Goal: Information Seeking & Learning: Learn about a topic

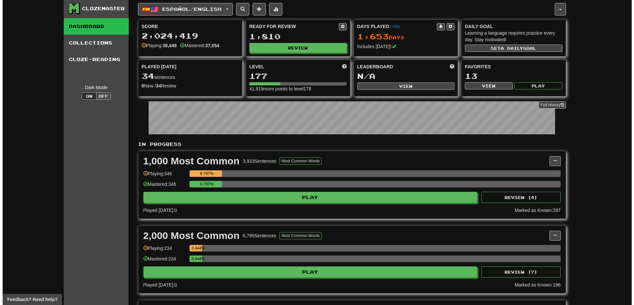
scroll to position [1, 0]
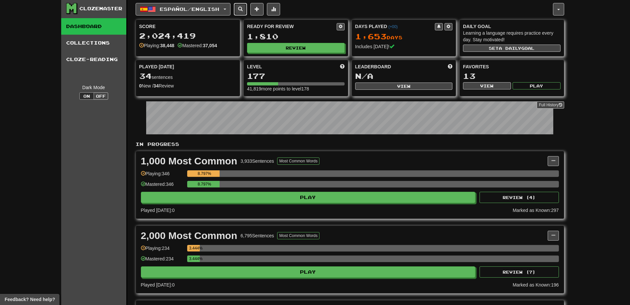
click at [243, 9] on span at bounding box center [240, 9] width 5 height 5
select select "****"
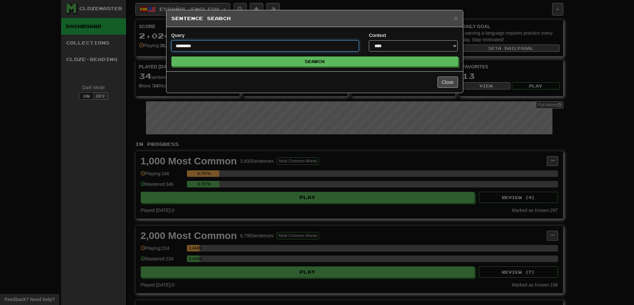
type input "*********"
click at [172, 57] on button "Search" at bounding box center [315, 62] width 287 height 10
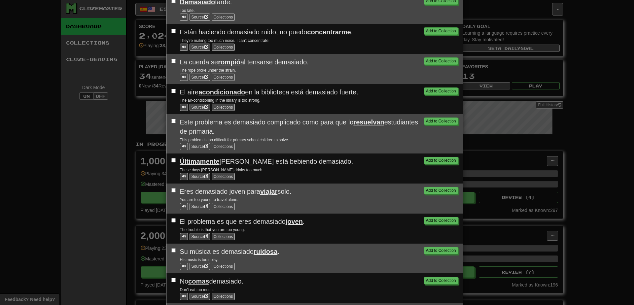
scroll to position [267, 0]
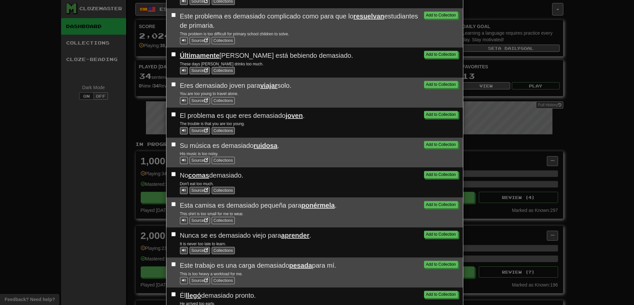
scroll to position [373, 0]
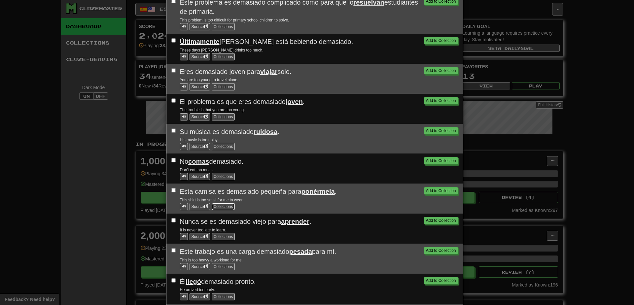
click at [226, 209] on button "Collections" at bounding box center [223, 206] width 23 height 7
click at [277, 209] on button ">50,000 Most Common" at bounding box center [294, 207] width 45 height 7
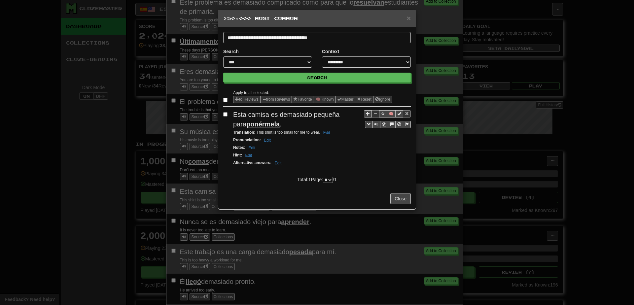
scroll to position [0, 0]
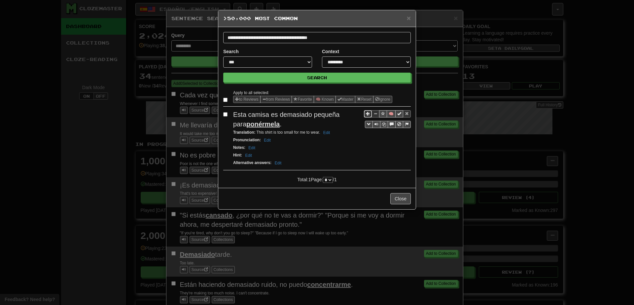
click at [369, 115] on span "Sentence controls" at bounding box center [368, 114] width 4 height 4
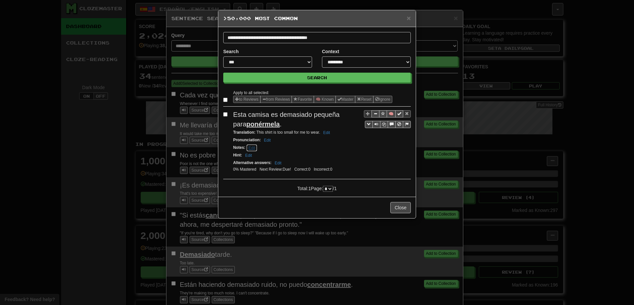
click at [252, 147] on button "Edit" at bounding box center [252, 147] width 11 height 7
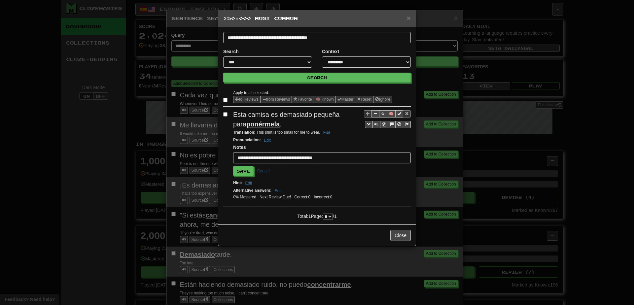
type input "**********"
click at [233, 166] on button "Save" at bounding box center [243, 171] width 20 height 10
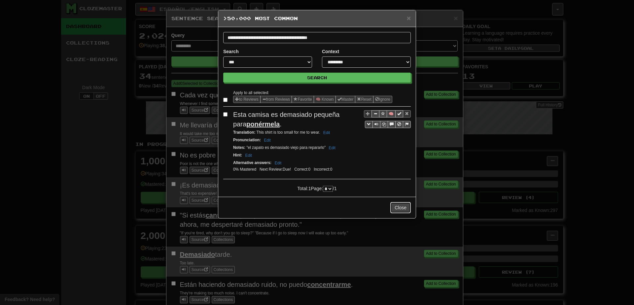
click at [396, 209] on button "Close" at bounding box center [401, 207] width 20 height 11
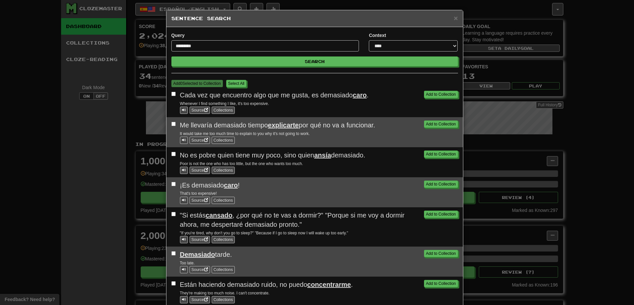
click at [396, 210] on div "Add to Collection "Si estás cansado , ¿por qué no te vas a dormir?" "Porque si …" at bounding box center [315, 227] width 297 height 39
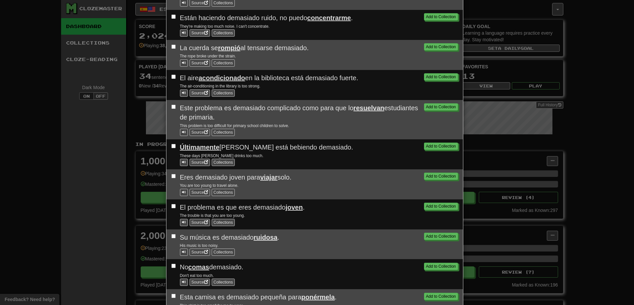
scroll to position [449, 0]
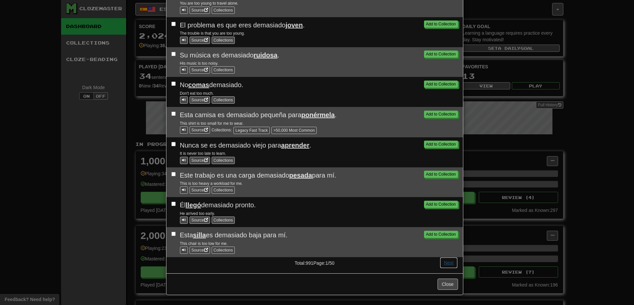
click at [443, 260] on button "Next" at bounding box center [449, 262] width 18 height 11
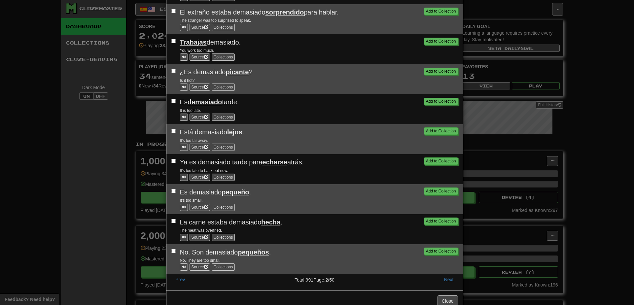
scroll to position [430, 0]
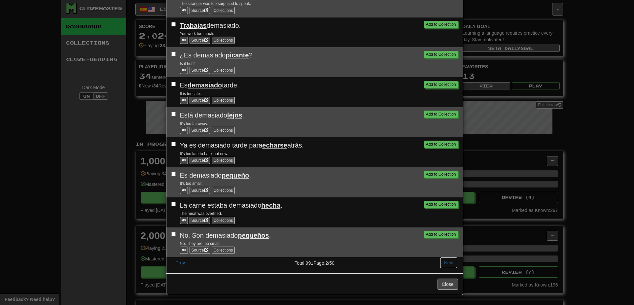
click at [447, 264] on button "Next" at bounding box center [449, 262] width 18 height 11
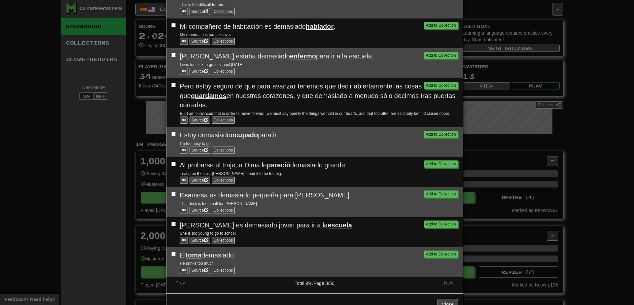
scroll to position [449, 0]
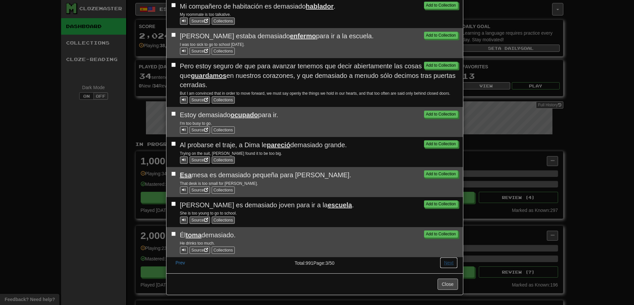
click at [447, 264] on button "Next" at bounding box center [449, 262] width 18 height 11
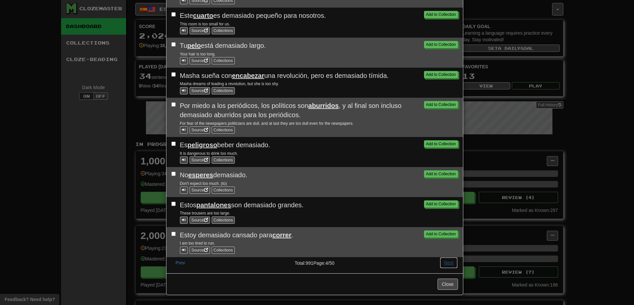
click at [447, 264] on button "Next" at bounding box center [449, 262] width 18 height 11
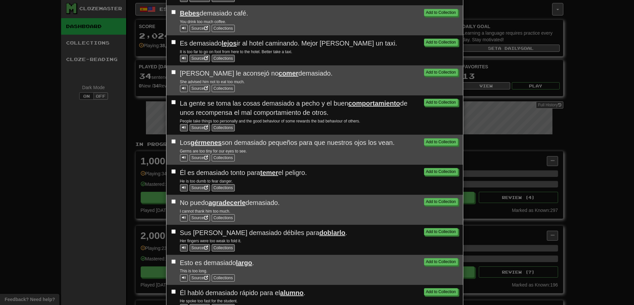
scroll to position [494, 0]
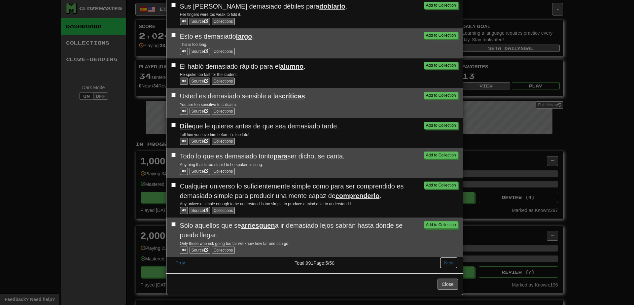
click at [447, 264] on button "Next" at bounding box center [449, 262] width 18 height 11
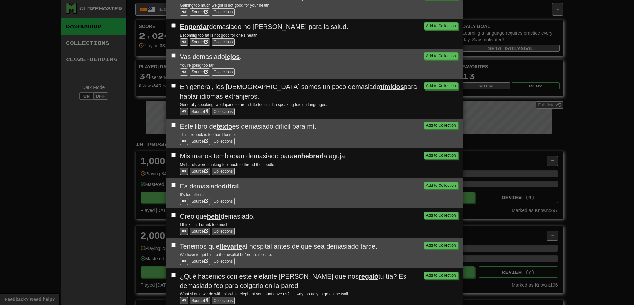
scroll to position [267, 0]
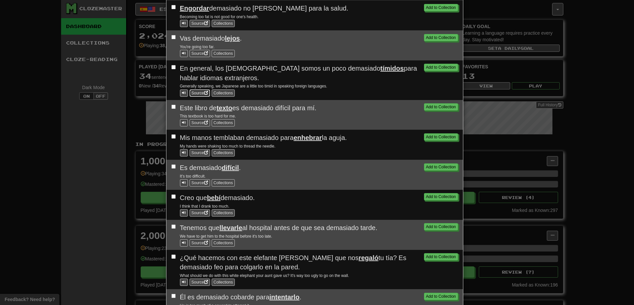
click at [199, 94] on link "Source" at bounding box center [200, 93] width 20 height 7
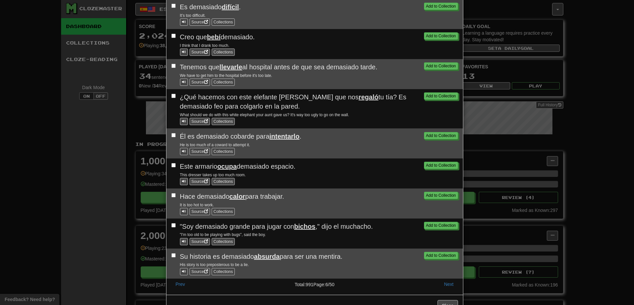
scroll to position [449, 0]
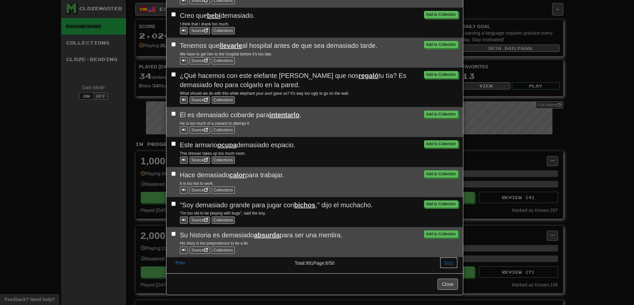
click at [445, 262] on button "Next" at bounding box center [449, 262] width 18 height 11
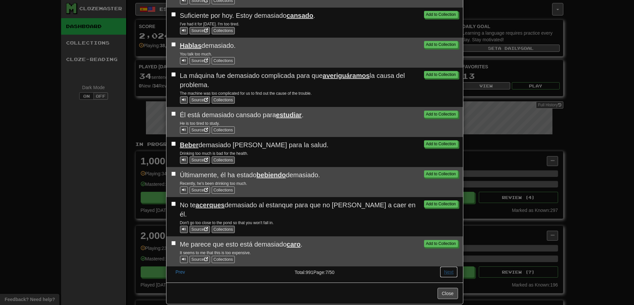
click at [449, 267] on button "Next" at bounding box center [449, 272] width 18 height 11
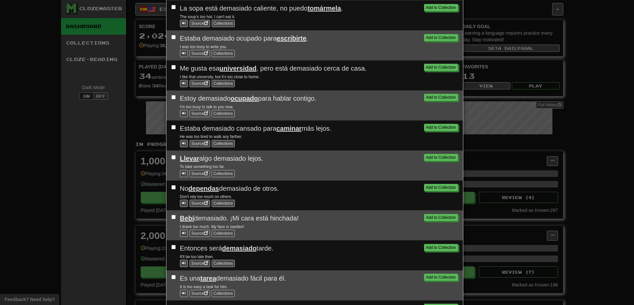
scroll to position [430, 0]
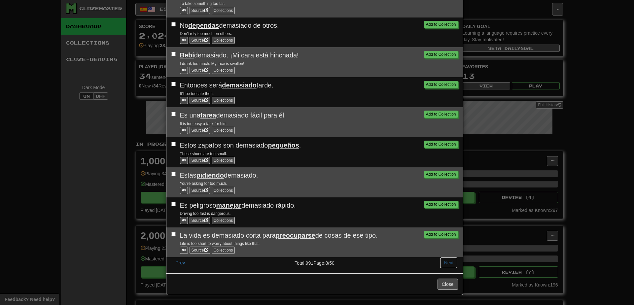
click at [449, 263] on button "Next" at bounding box center [449, 262] width 18 height 11
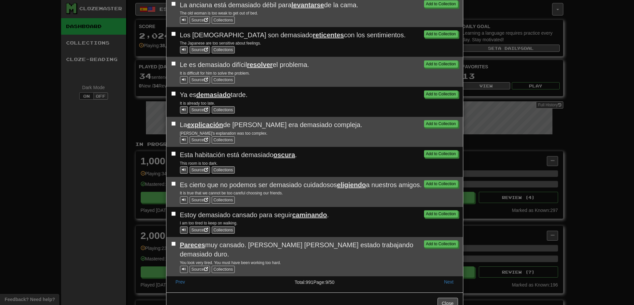
scroll to position [440, 0]
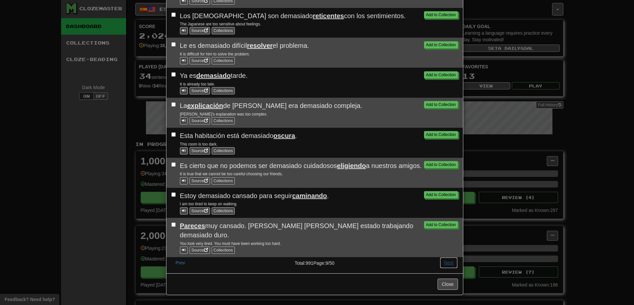
click at [449, 263] on button "Next" at bounding box center [449, 262] width 18 height 11
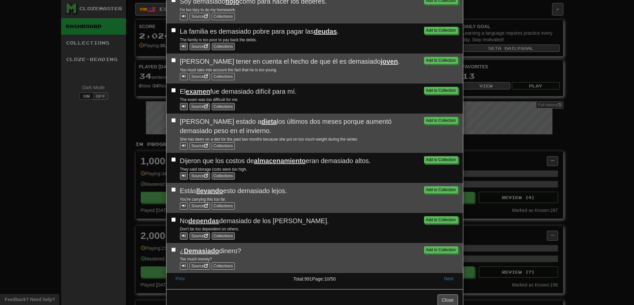
scroll to position [449, 0]
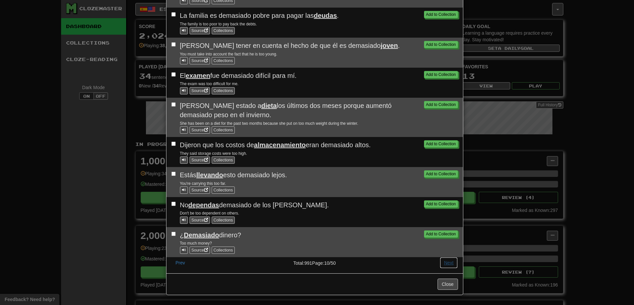
click at [449, 263] on button "Next" at bounding box center [449, 262] width 18 height 11
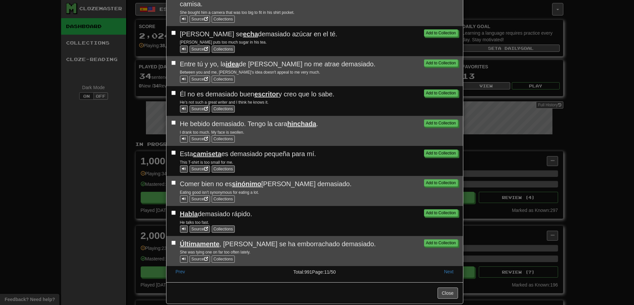
scroll to position [468, 0]
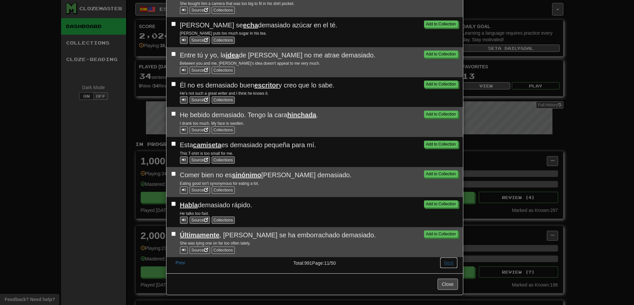
click at [449, 263] on button "Next" at bounding box center [449, 262] width 18 height 11
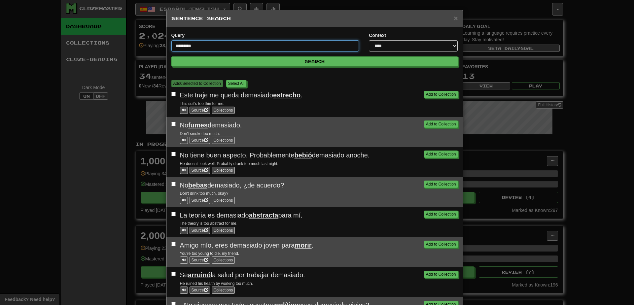
scroll to position [267, 0]
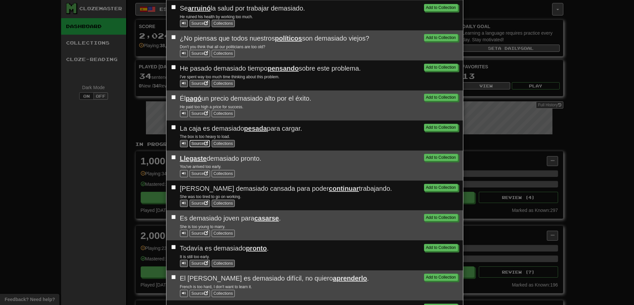
click at [199, 143] on link "Source" at bounding box center [200, 143] width 20 height 7
click at [181, 131] on span "La caja es demasiado pesada para cargar." at bounding box center [241, 128] width 122 height 7
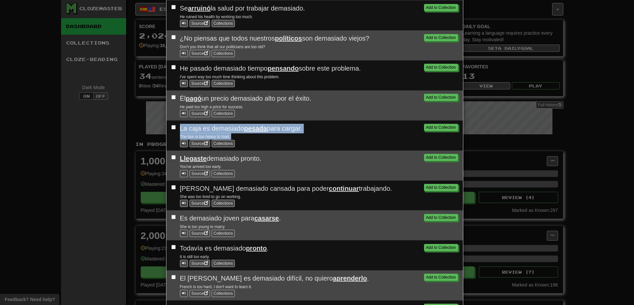
click at [237, 138] on div "The box is too heavy to load." at bounding box center [319, 136] width 278 height 7
copy div "La caja es demasiado pesada para cargar. The box is too heavy to load. Source C…"
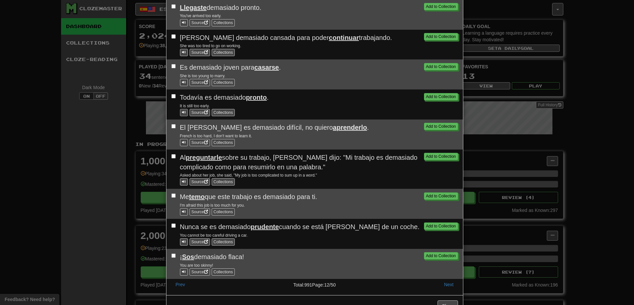
scroll to position [440, 0]
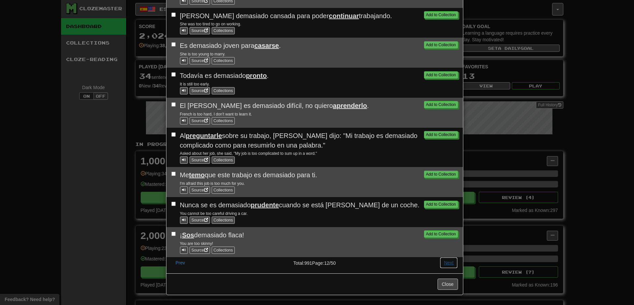
click at [448, 263] on button "Next" at bounding box center [449, 262] width 18 height 11
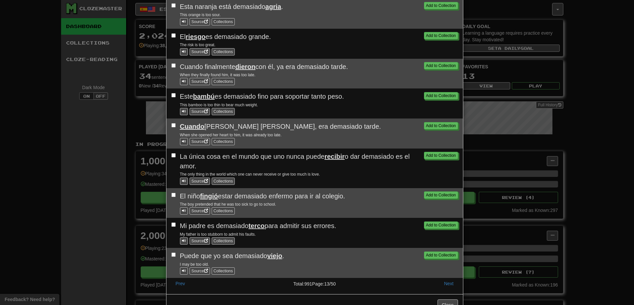
scroll to position [459, 0]
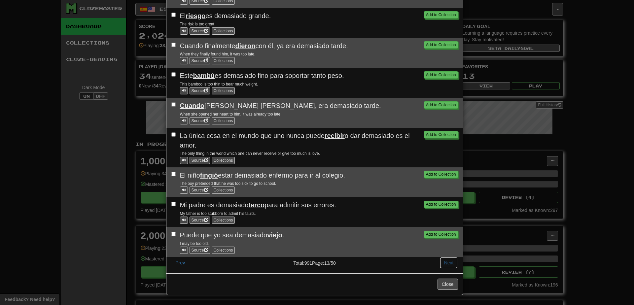
click at [448, 263] on button "Next" at bounding box center [449, 262] width 18 height 11
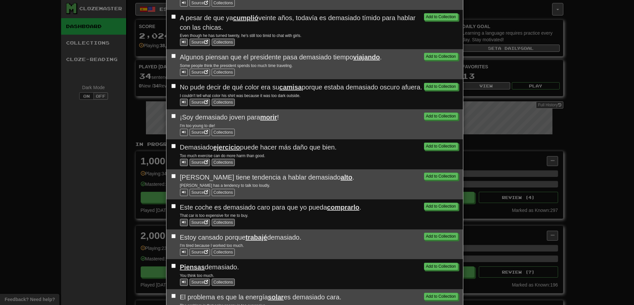
scroll to position [468, 0]
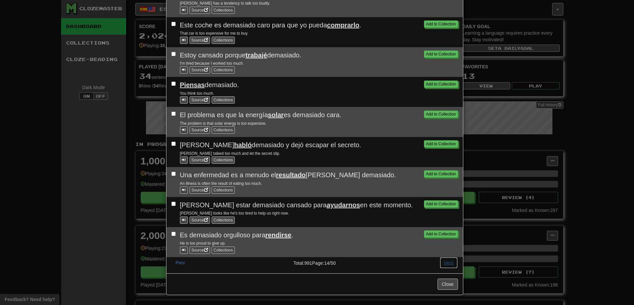
click at [448, 263] on button "Next" at bounding box center [449, 262] width 18 height 11
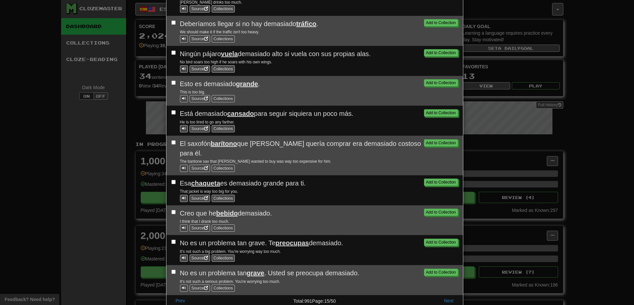
scroll to position [440, 0]
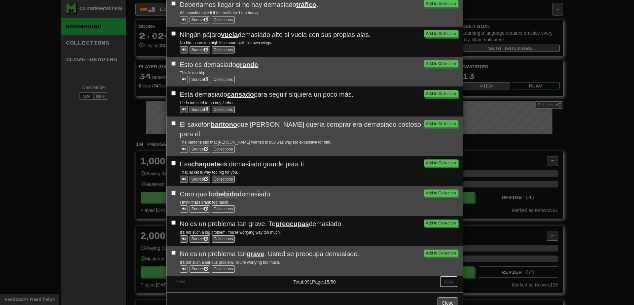
click at [448, 276] on button "Next" at bounding box center [449, 281] width 18 height 11
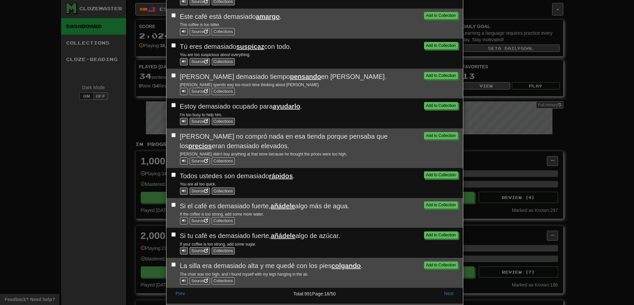
scroll to position [449, 0]
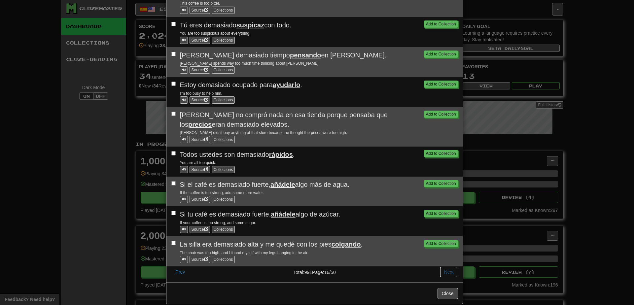
click at [448, 267] on button "Next" at bounding box center [449, 272] width 18 height 11
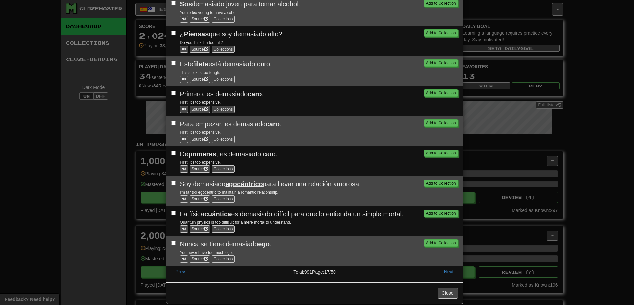
scroll to position [440, 0]
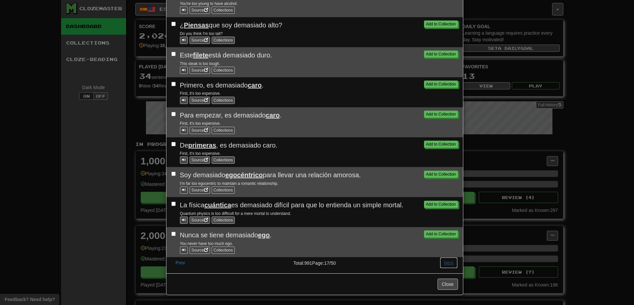
click at [448, 263] on button "Next" at bounding box center [449, 262] width 18 height 11
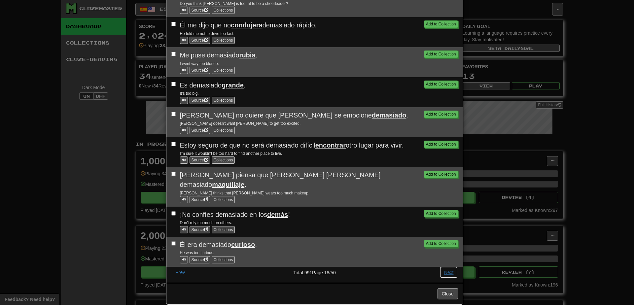
click at [448, 267] on button "Next" at bounding box center [449, 272] width 18 height 11
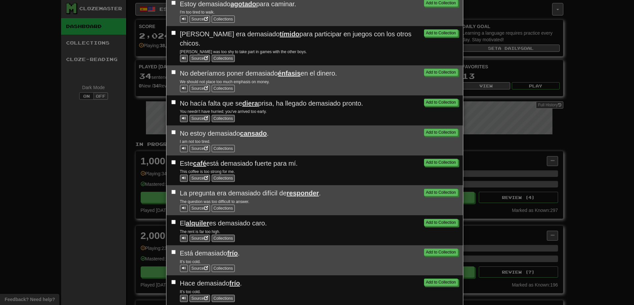
scroll to position [446, 0]
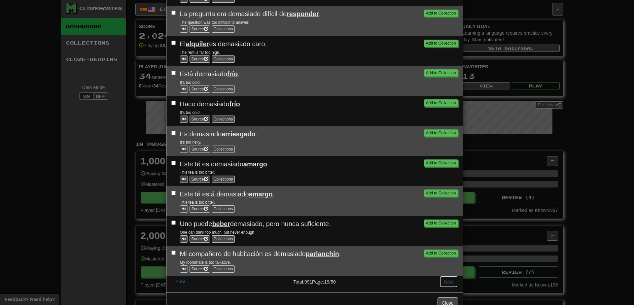
click at [448, 276] on button "Next" at bounding box center [449, 281] width 18 height 11
click at [444, 276] on button "Next" at bounding box center [449, 281] width 18 height 11
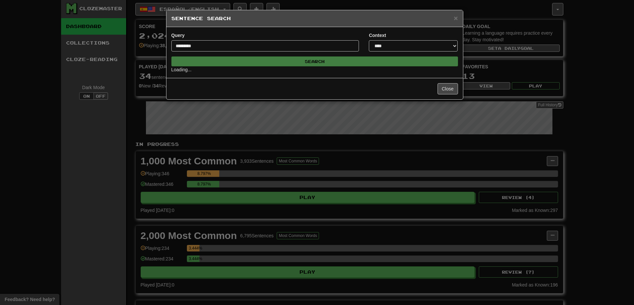
scroll to position [0, 0]
